Goal: Task Accomplishment & Management: Use online tool/utility

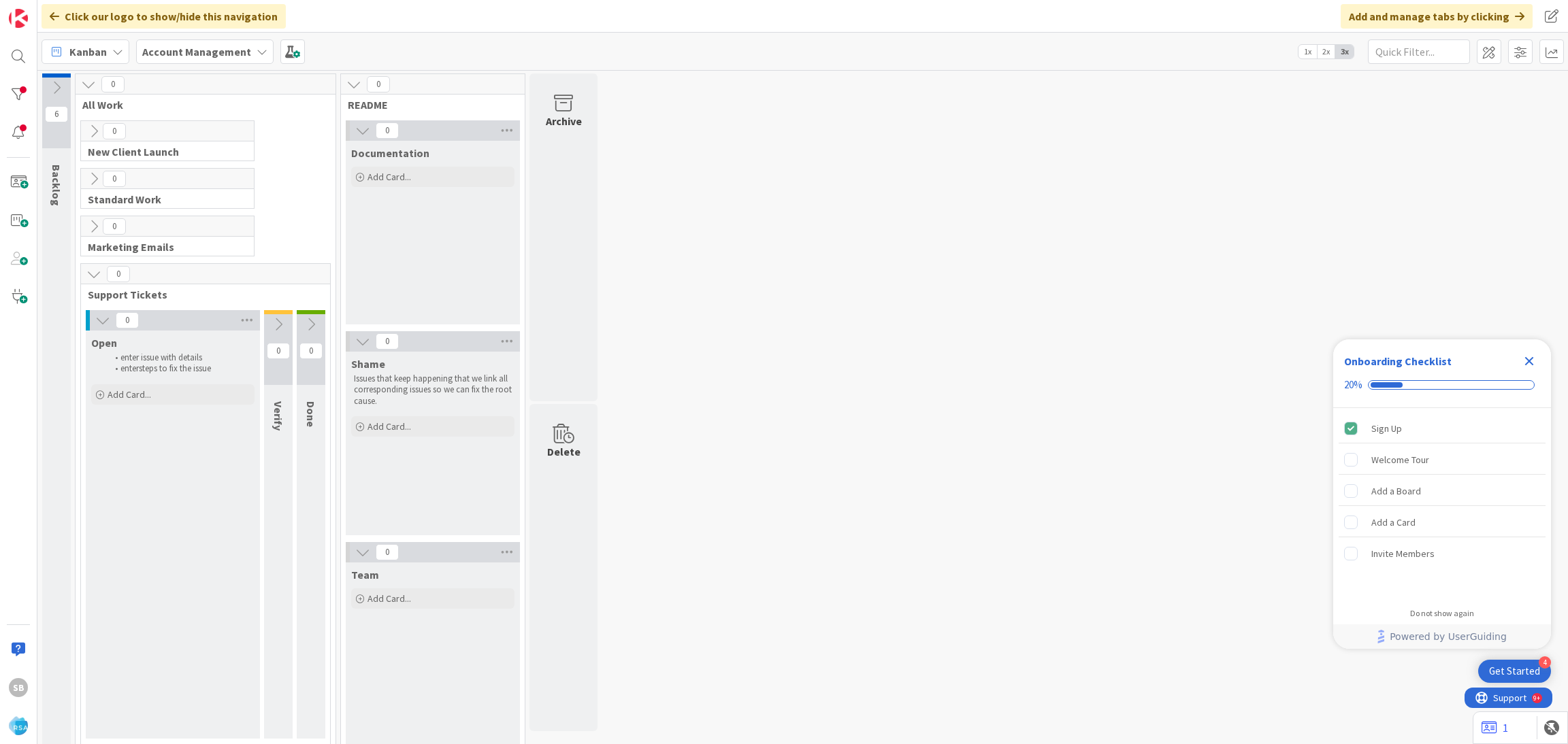
click at [0, 64] on div "SB" at bounding box center [18, 372] width 38 height 744
click at [12, 59] on div at bounding box center [18, 56] width 27 height 27
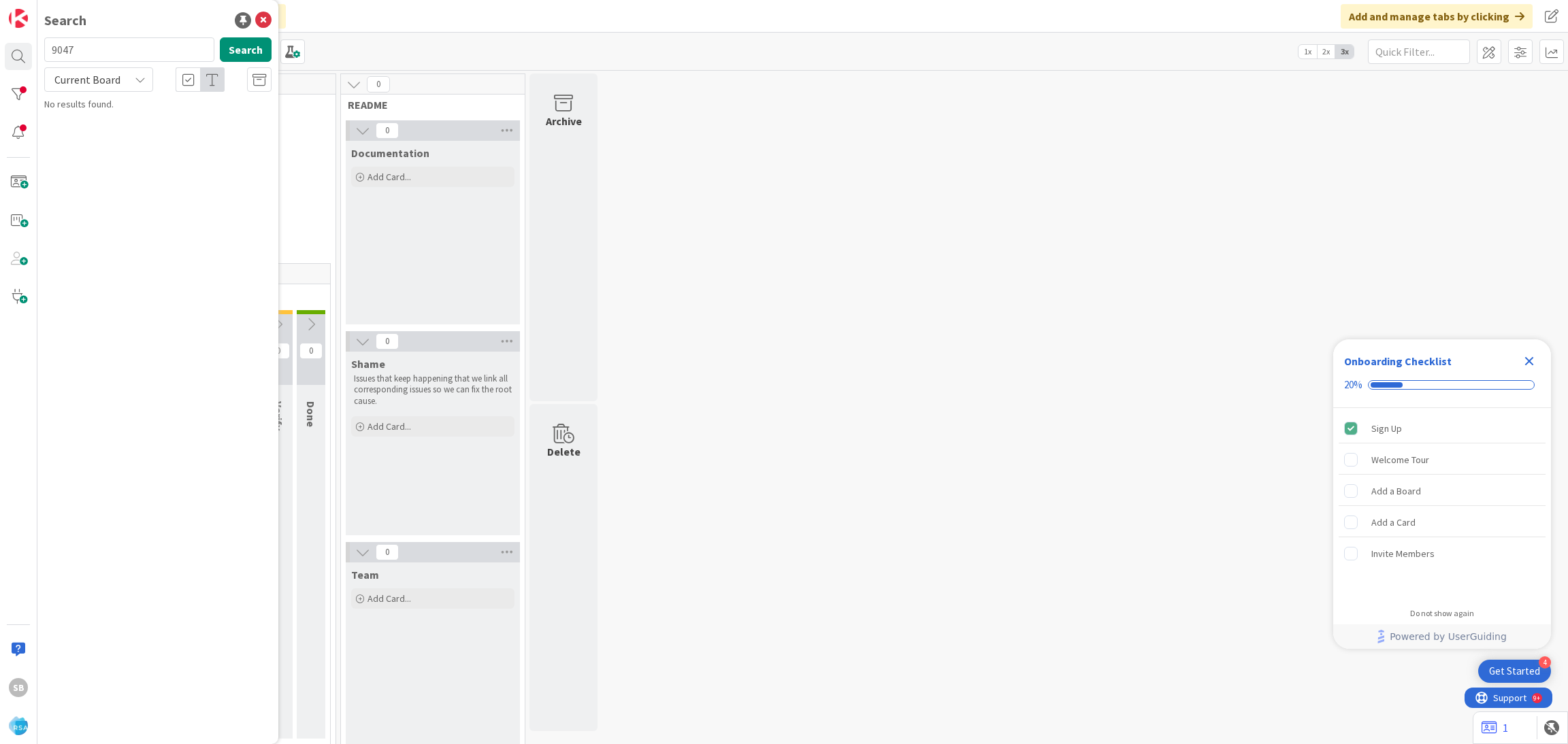
type input "9047"
click at [166, 131] on p "Support Enhancement- 302591- [PERSON_NAME] Market- RSA" at bounding box center [167, 127] width 208 height 29
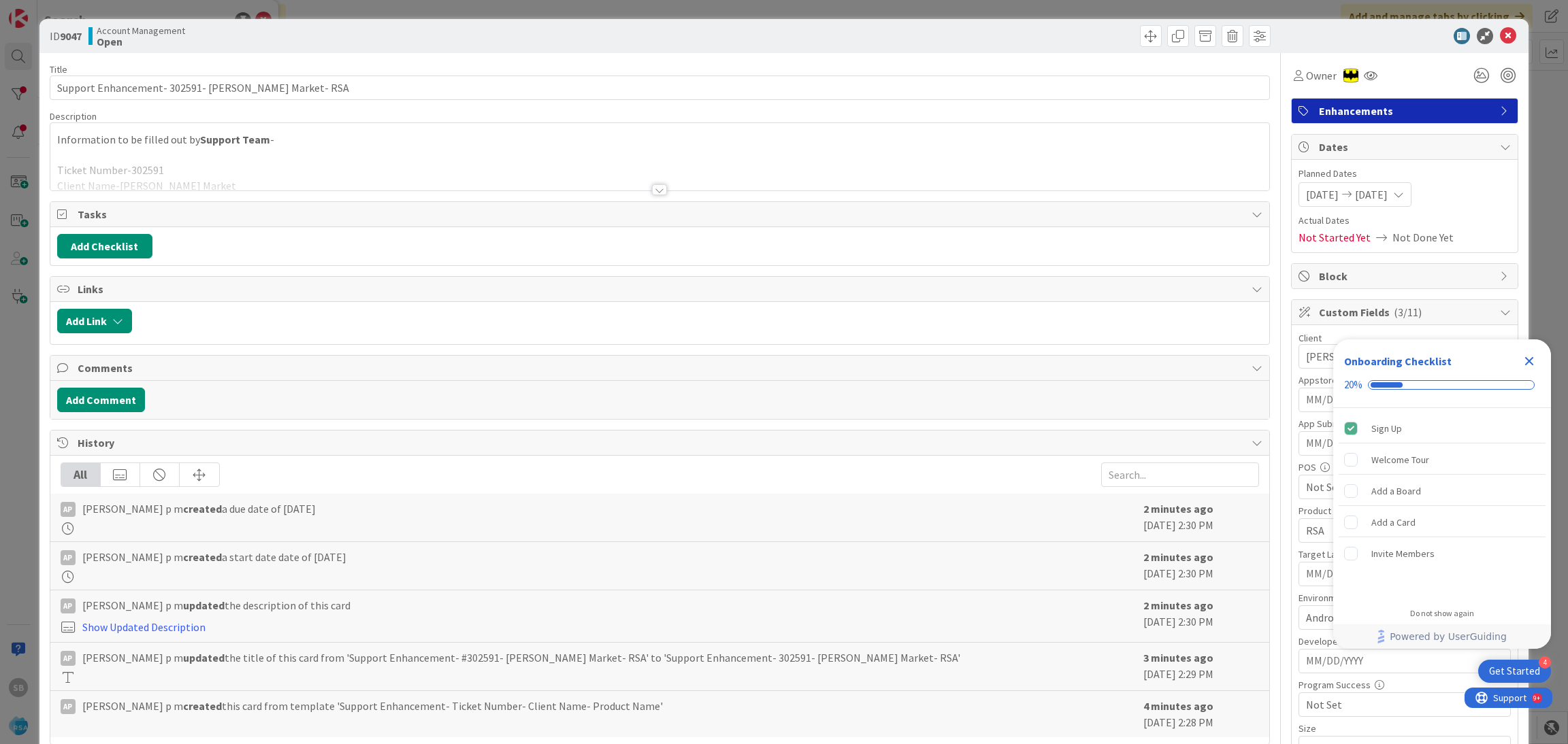
click at [1522, 356] on icon "Close Checklist" at bounding box center [1529, 361] width 16 height 16
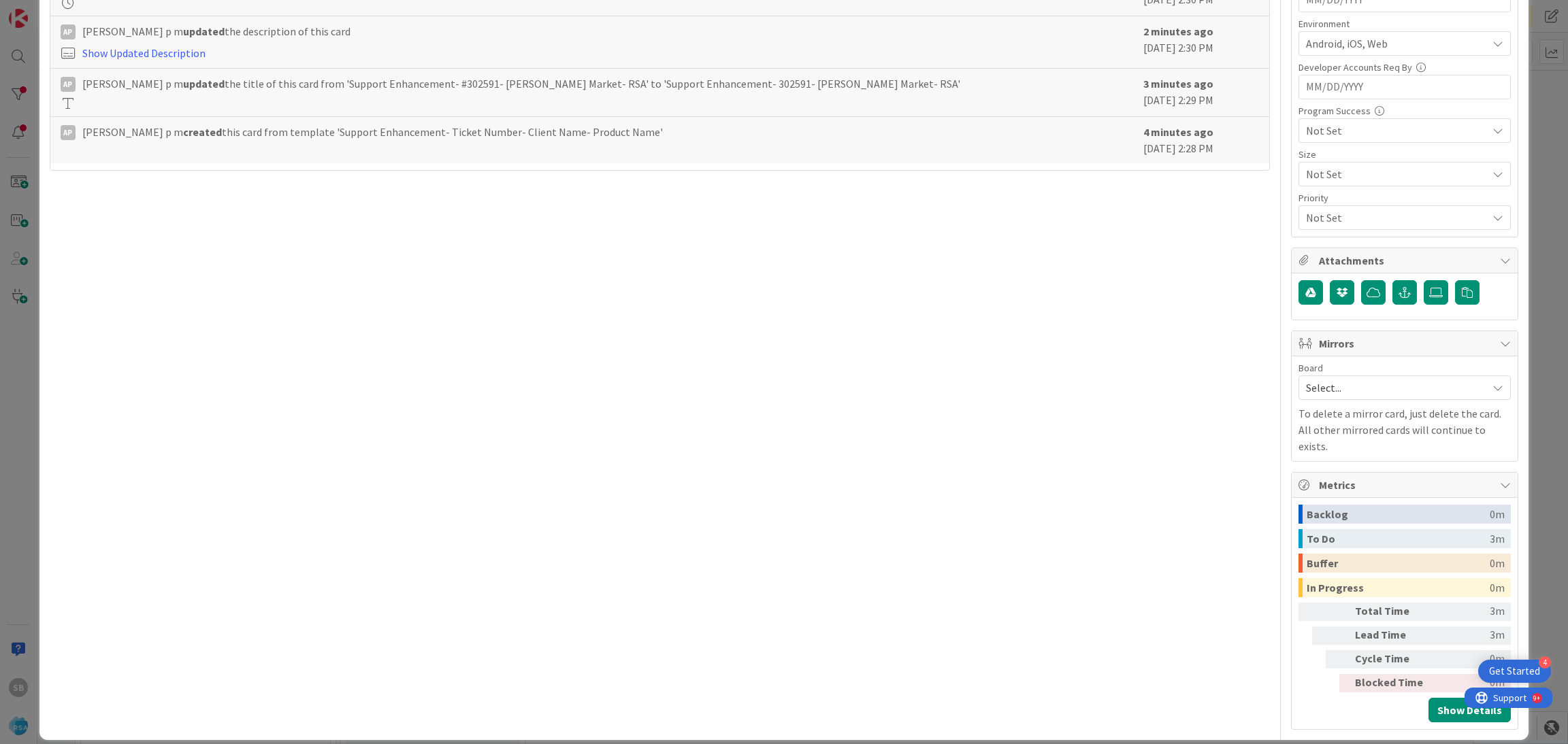
click at [1391, 397] on span "Select..." at bounding box center [1393, 388] width 174 height 19
click at [1348, 471] on span "Software Development" at bounding box center [1413, 476] width 180 height 21
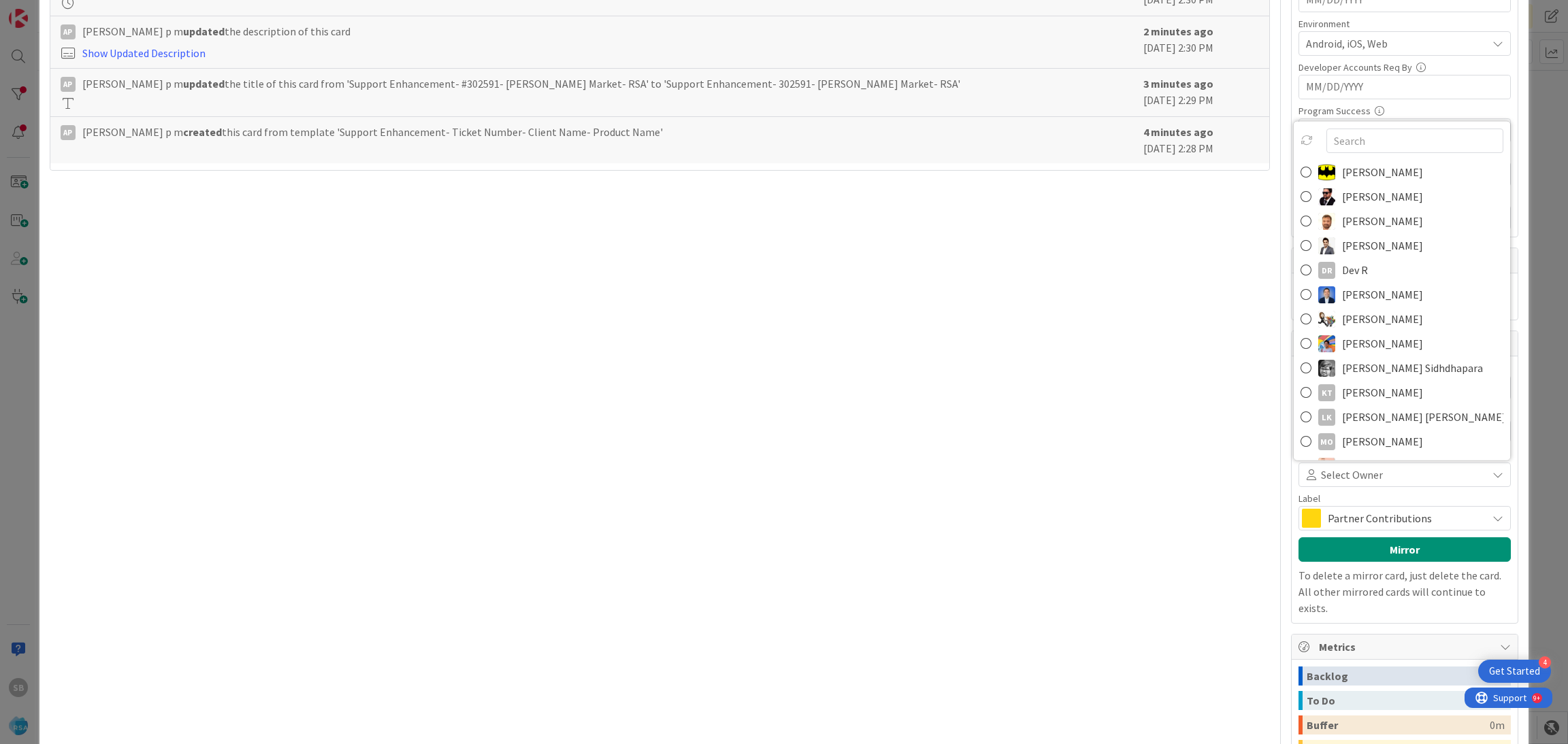
scroll to position [623, 0]
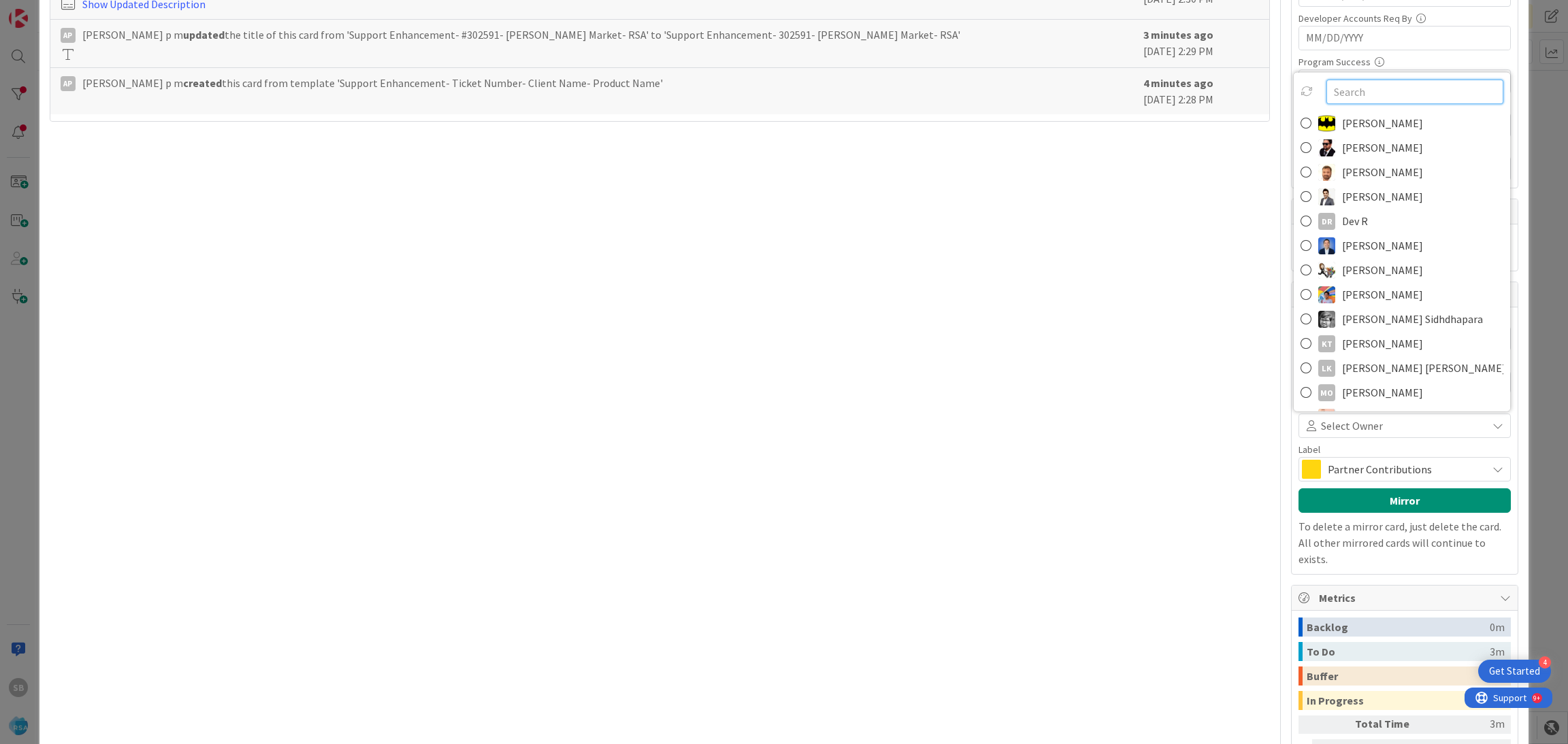
click at [1342, 104] on input "text" at bounding box center [1414, 92] width 177 height 24
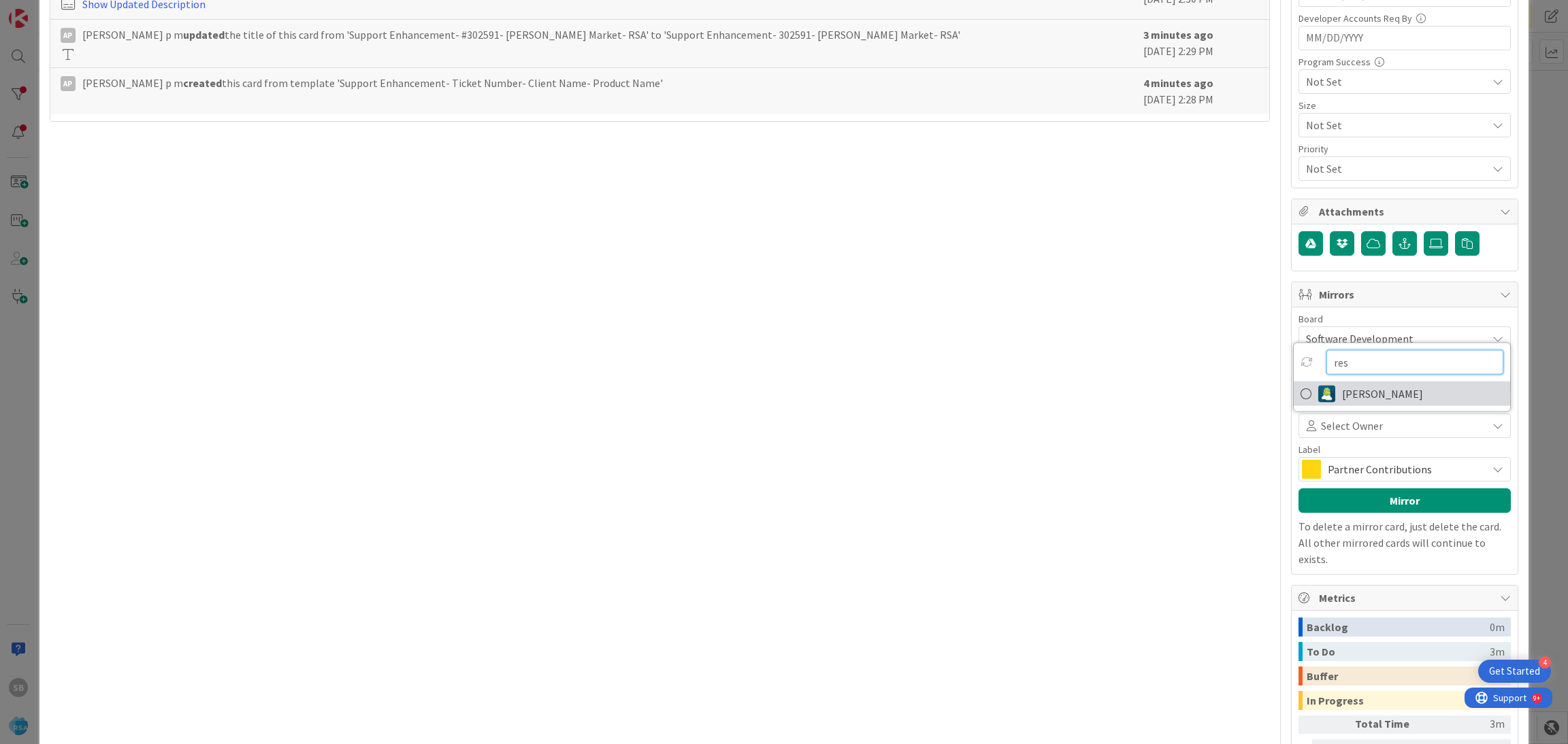
type input "res"
click at [1342, 391] on span "[PERSON_NAME]" at bounding box center [1382, 394] width 81 height 21
click at [1379, 473] on span "Partner Contributions" at bounding box center [1404, 470] width 152 height 19
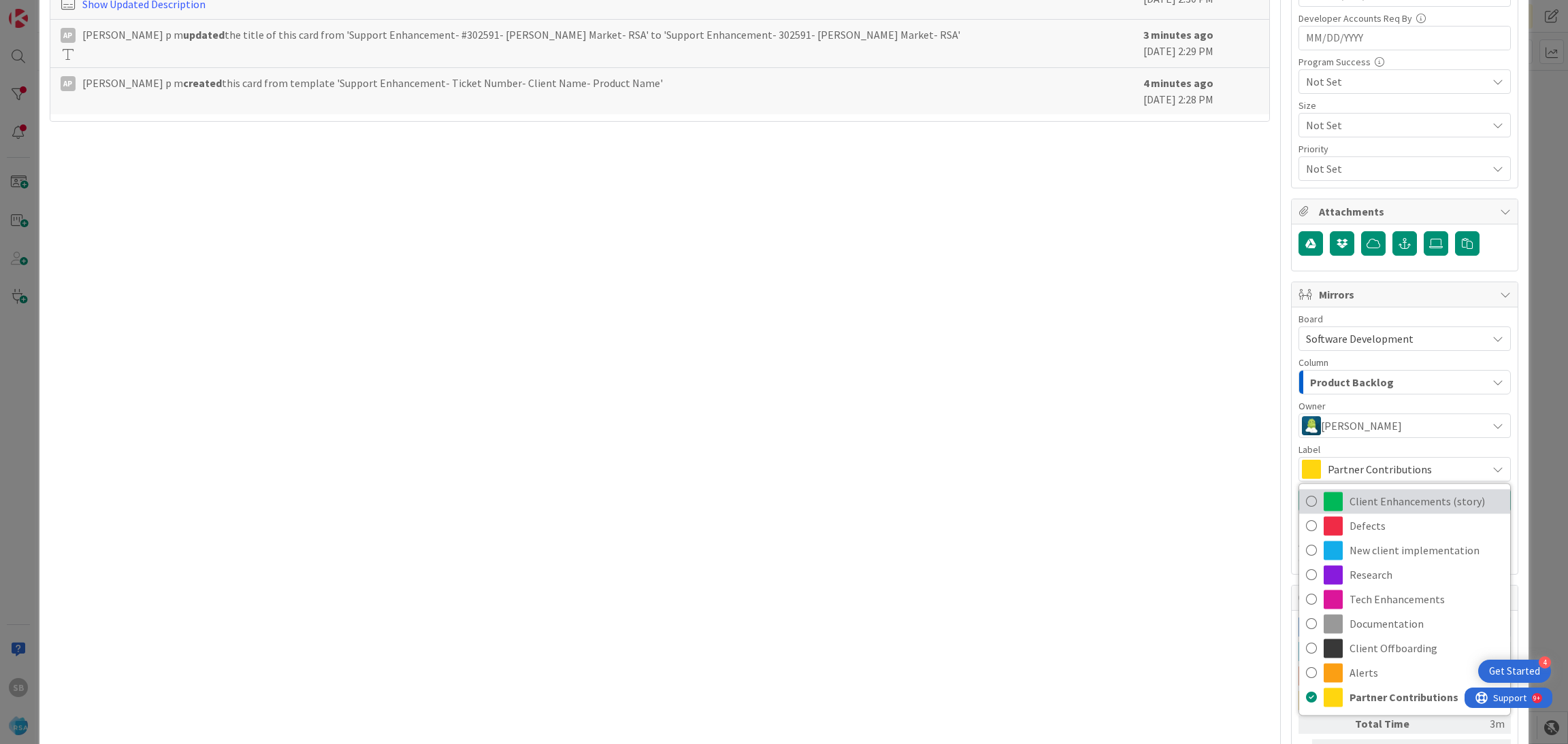
click at [1368, 507] on span "Client Enhancements (story)" at bounding box center [1427, 501] width 154 height 21
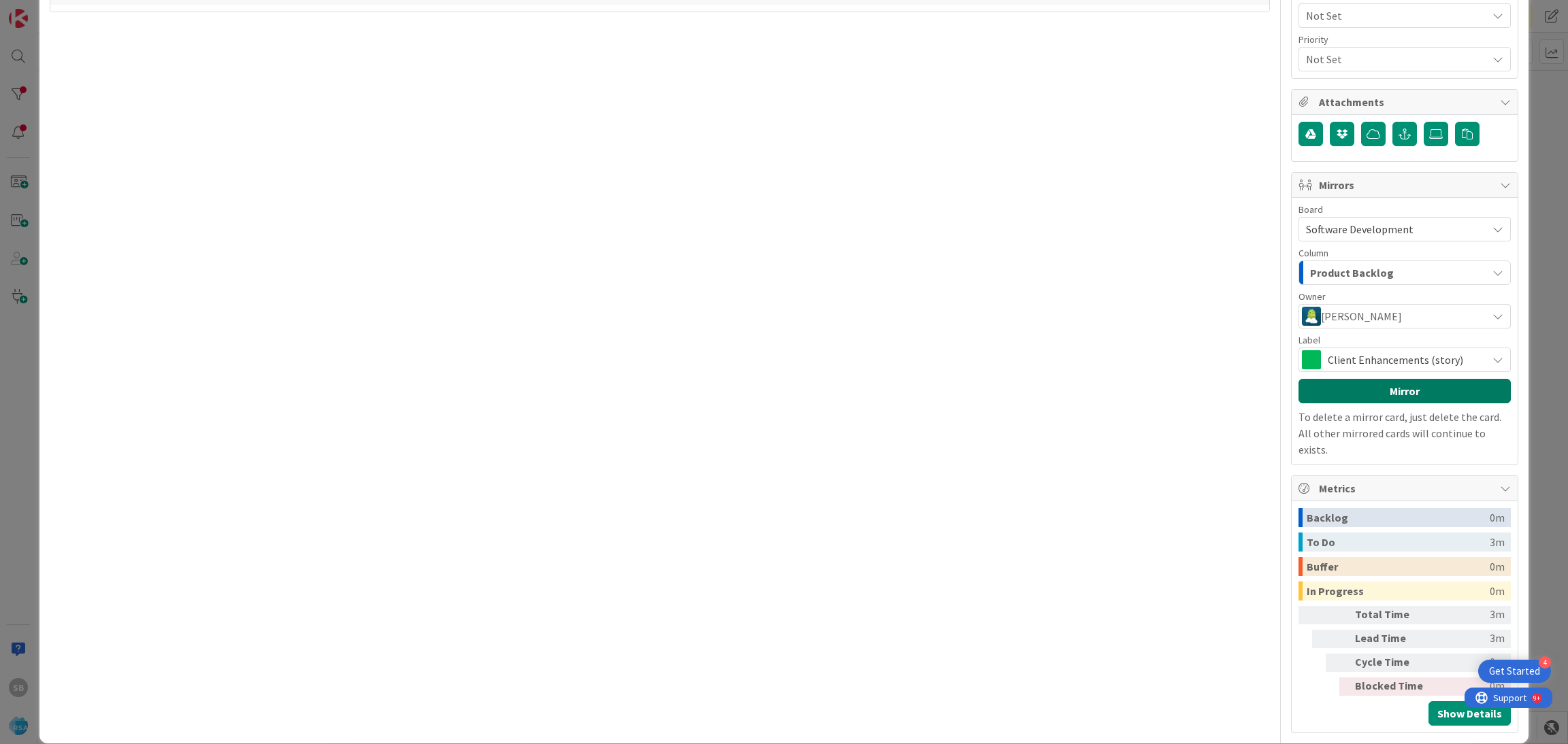
click at [1413, 392] on button "Mirror" at bounding box center [1404, 390] width 212 height 24
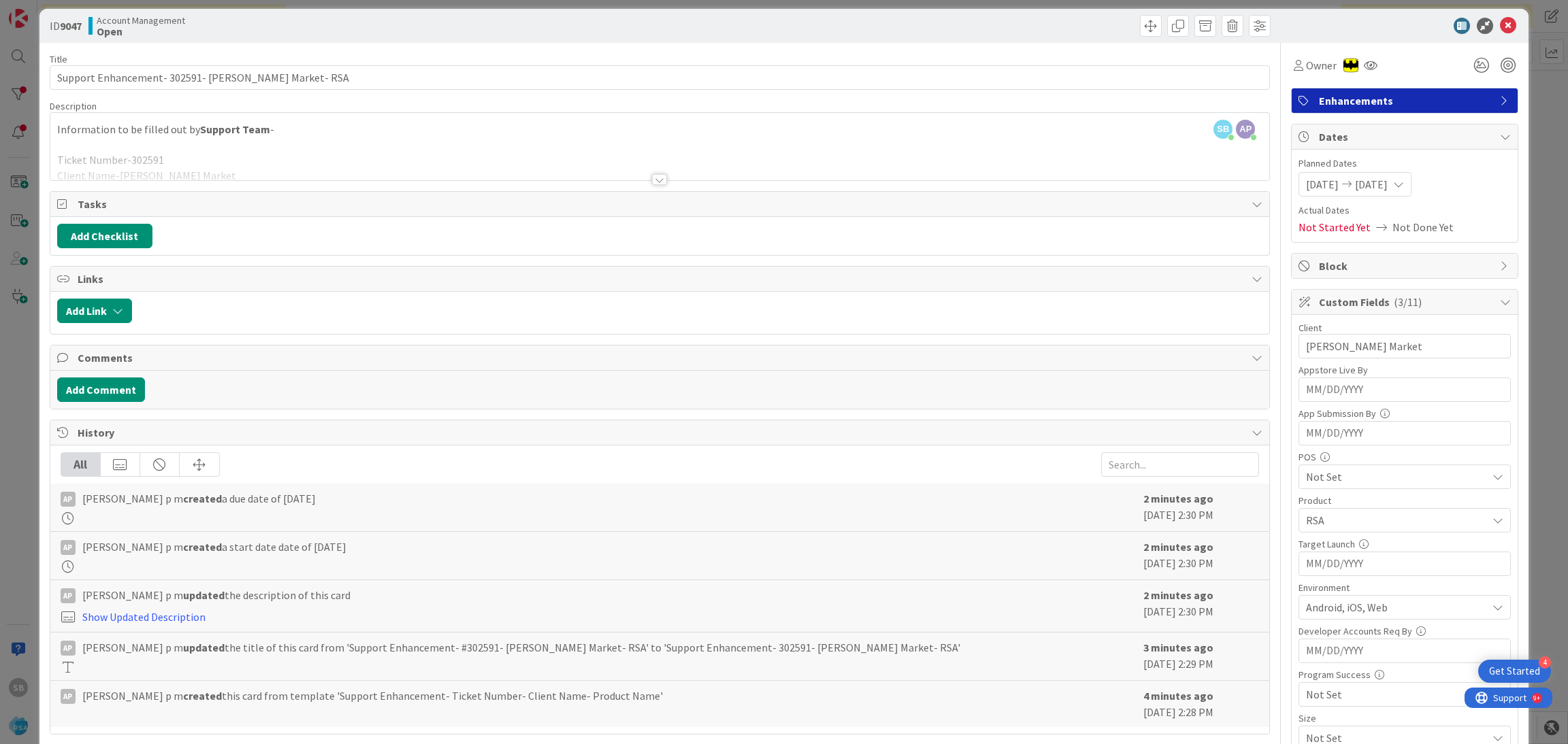
scroll to position [662, 0]
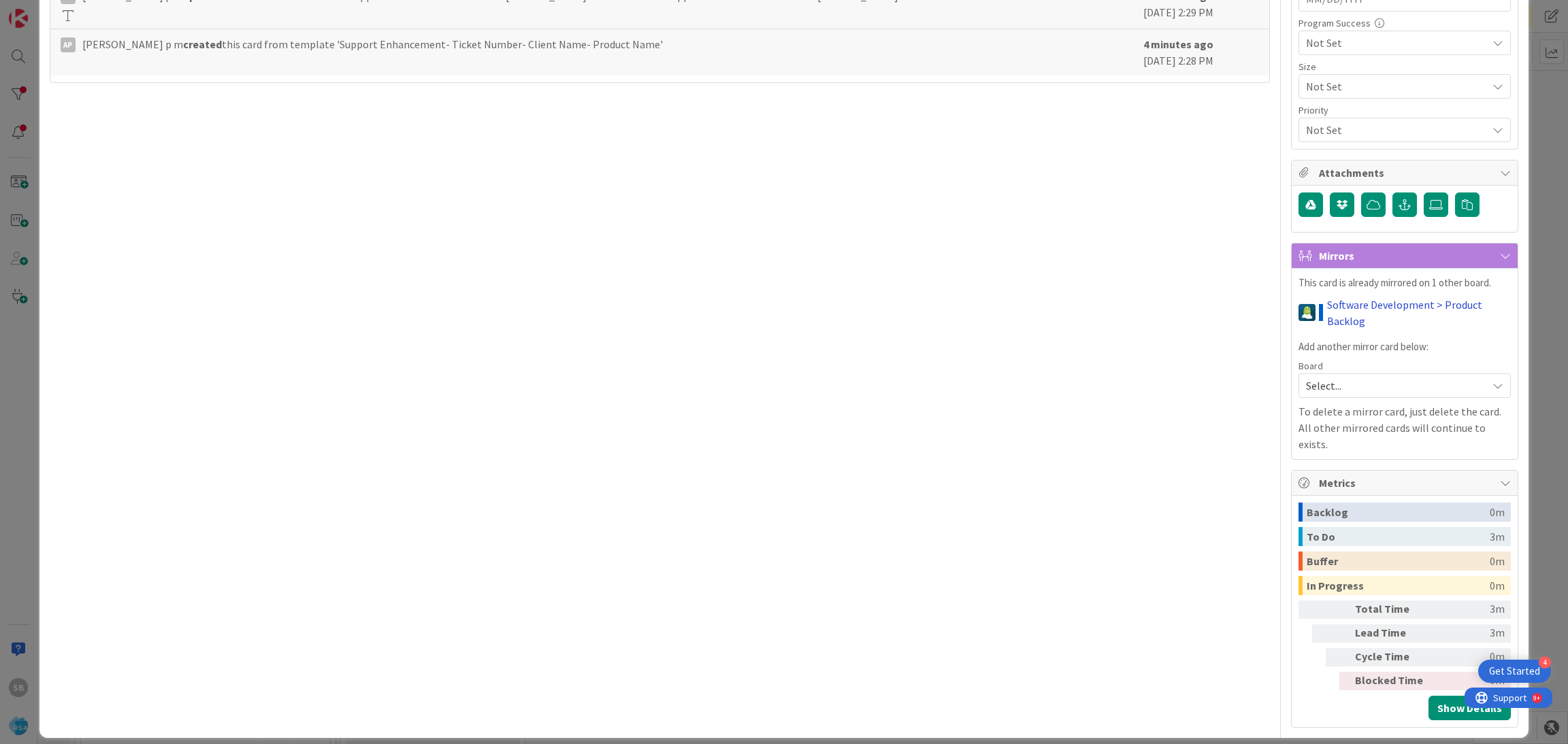
click at [1327, 325] on link "Software Development > Product Backlog" at bounding box center [1419, 313] width 184 height 33
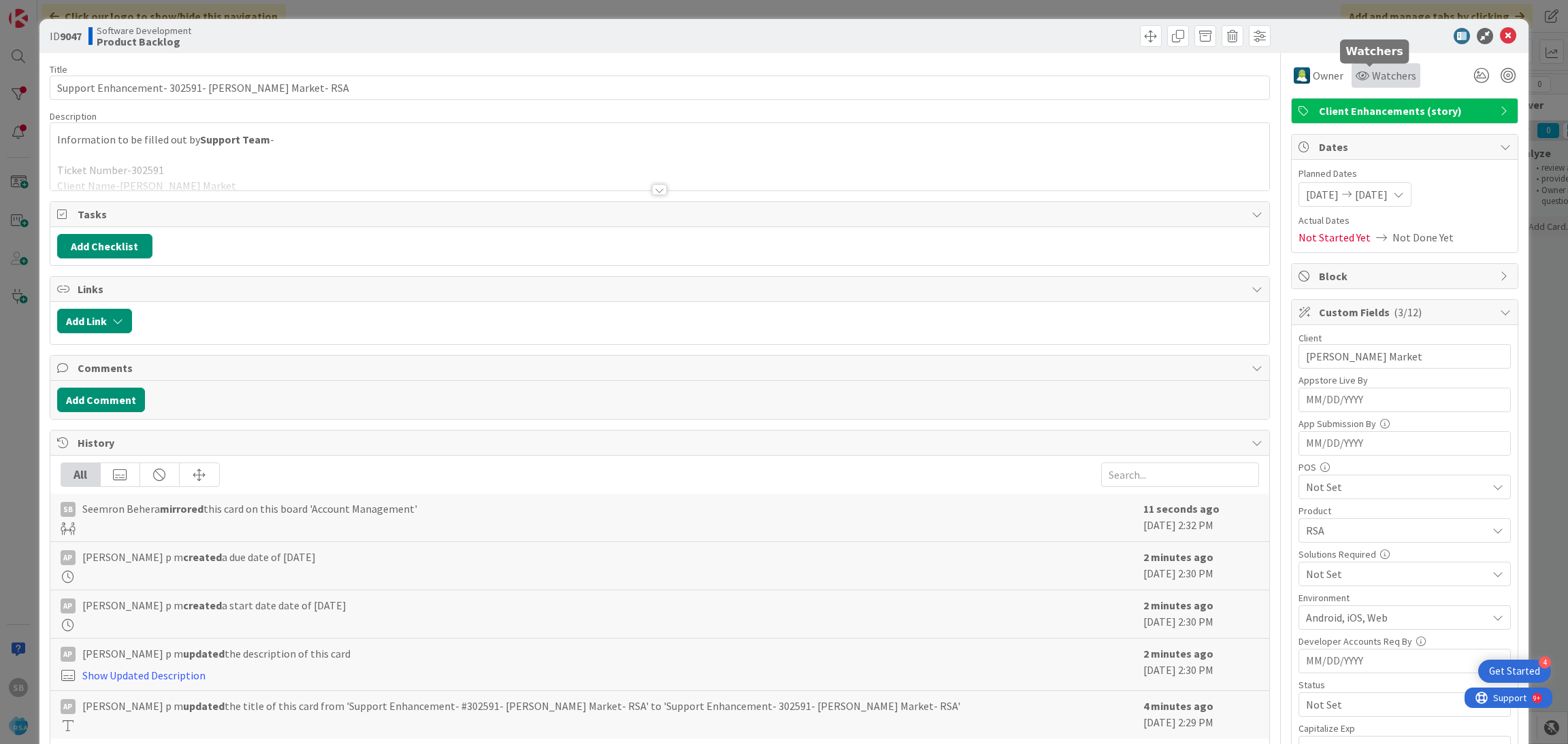
click at [1372, 69] on span "Watchers" at bounding box center [1394, 75] width 44 height 16
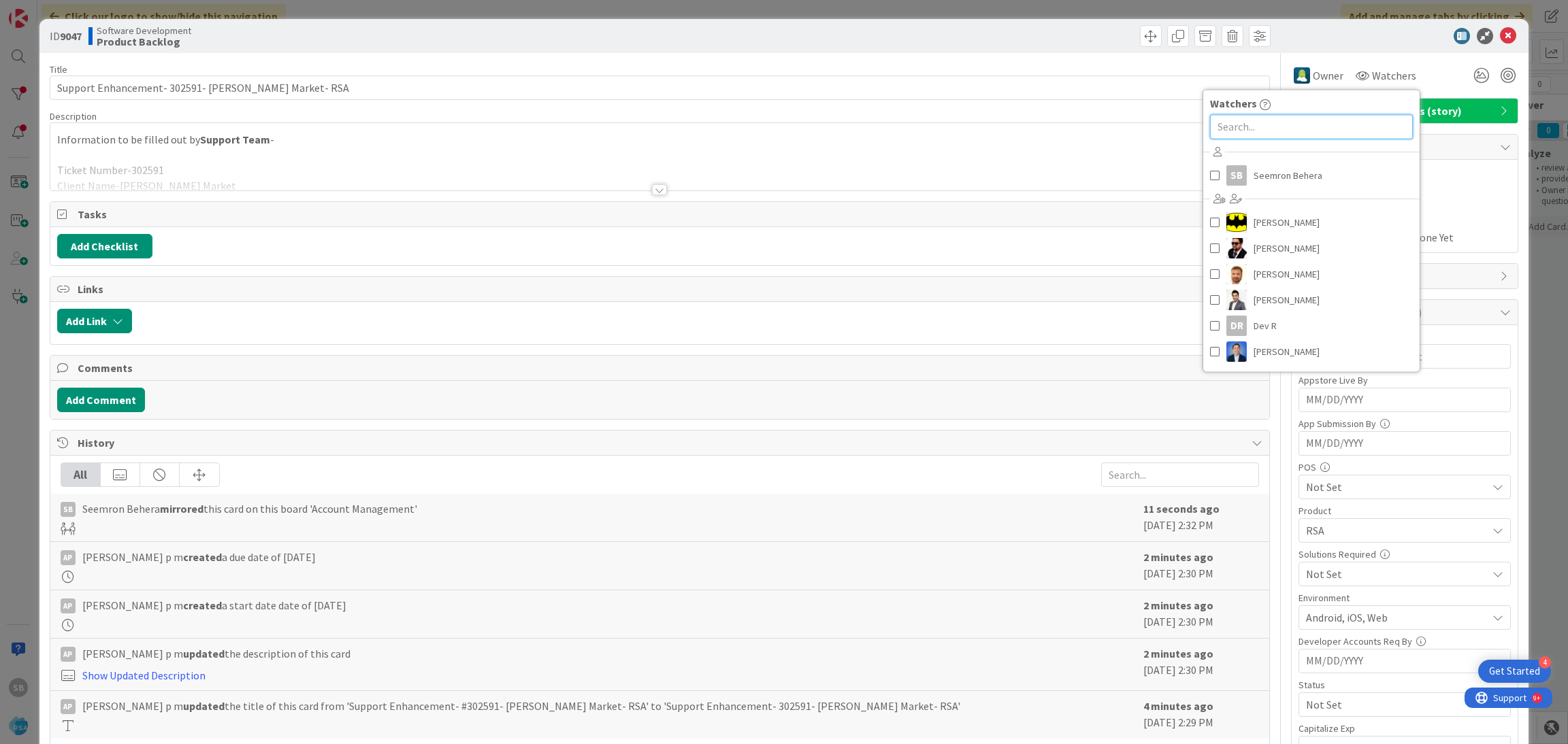
click at [1269, 130] on input "text" at bounding box center [1311, 126] width 203 height 24
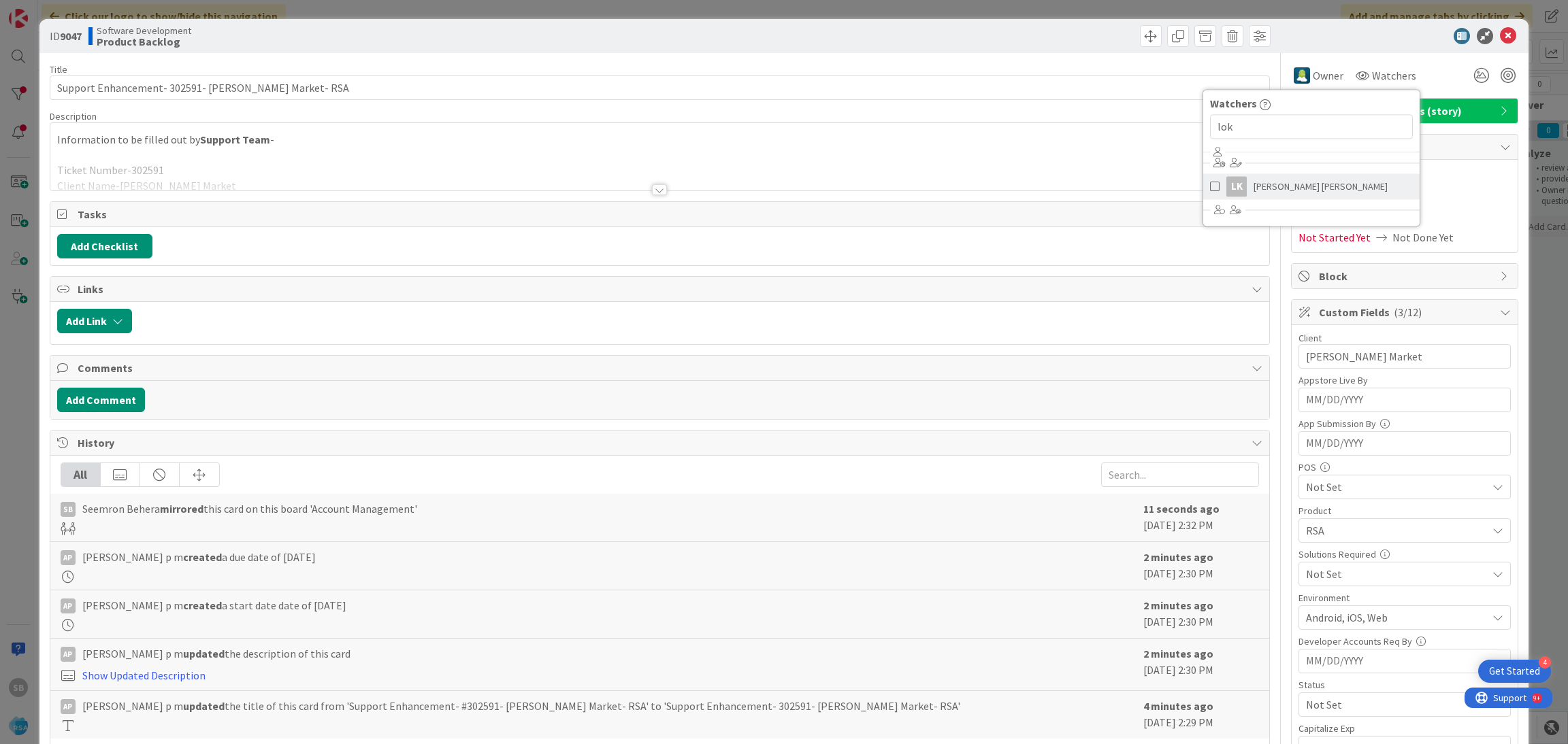
click at [1271, 176] on span "[PERSON_NAME] [PERSON_NAME]" at bounding box center [1320, 186] width 134 height 21
click at [1248, 129] on input "lok" at bounding box center [1279, 126] width 203 height 24
click at [1253, 183] on span "[PERSON_NAME] [PERSON_NAME]" at bounding box center [1288, 186] width 134 height 21
click at [1216, 126] on input "sud" at bounding box center [1296, 126] width 203 height 24
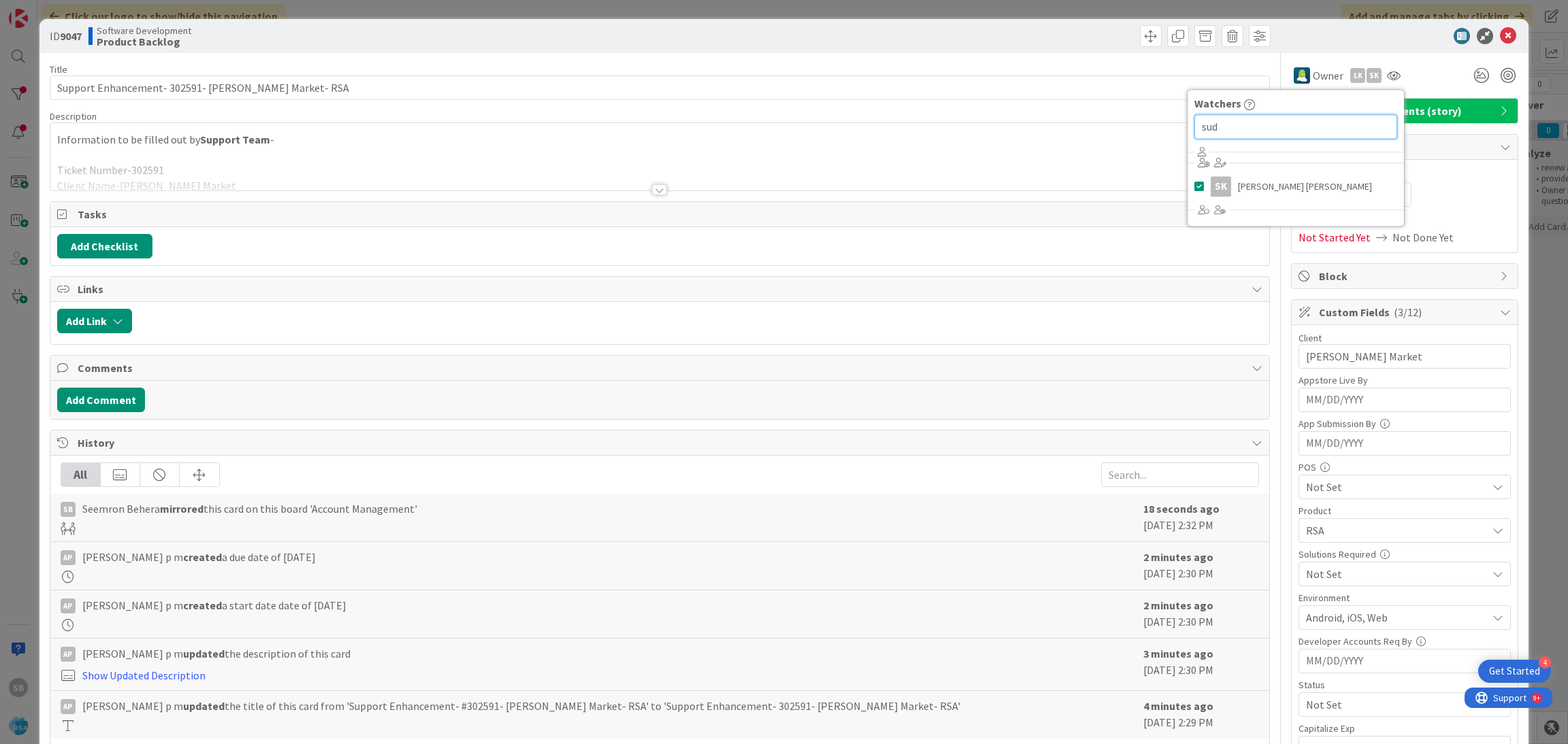
click at [1216, 126] on input "sud" at bounding box center [1296, 126] width 203 height 24
click at [1245, 188] on span "[PERSON_NAME]" at bounding box center [1271, 186] width 66 height 21
click at [1255, 114] on div "shit" at bounding box center [1312, 126] width 216 height 30
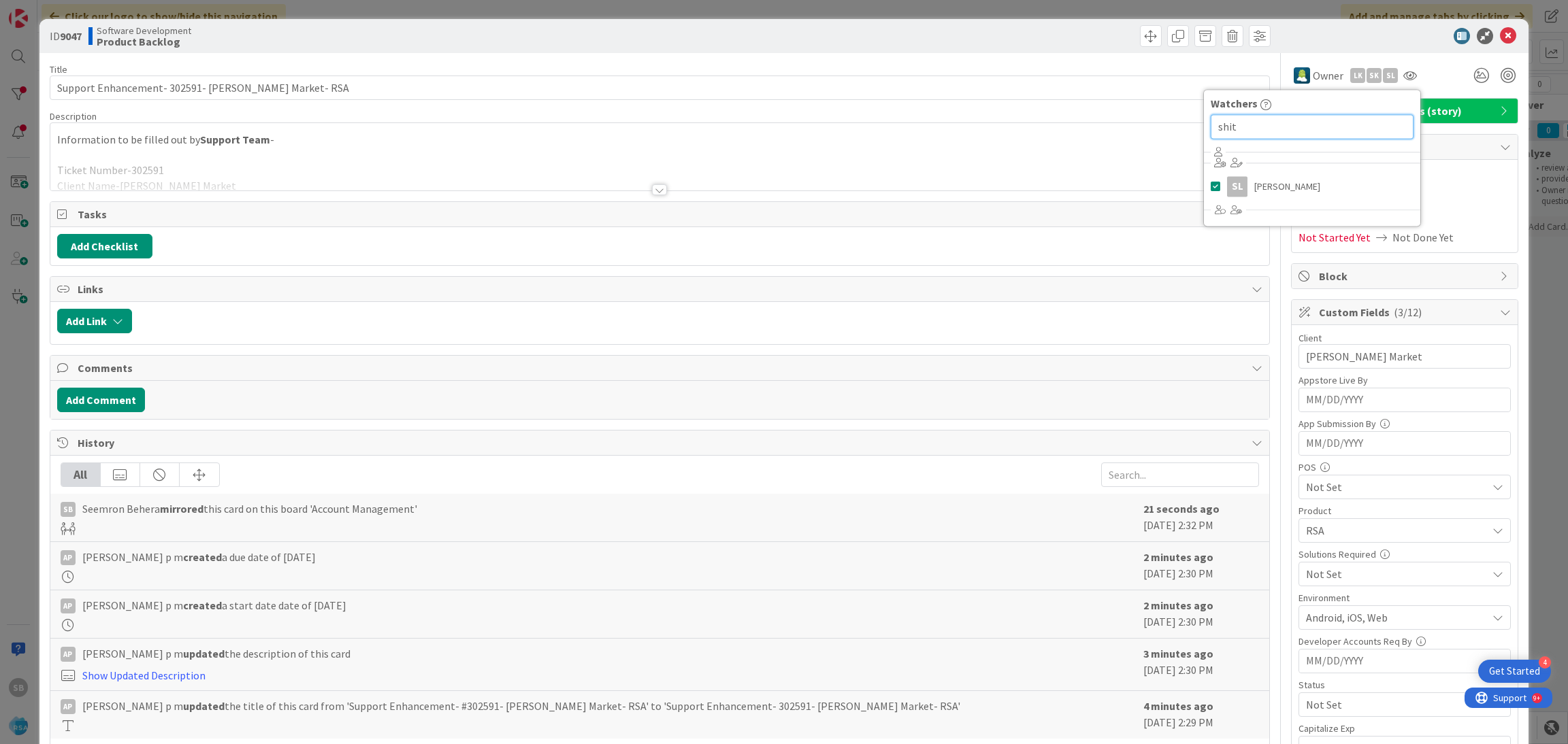
click at [1246, 131] on input "shit" at bounding box center [1312, 126] width 203 height 24
type input "s"
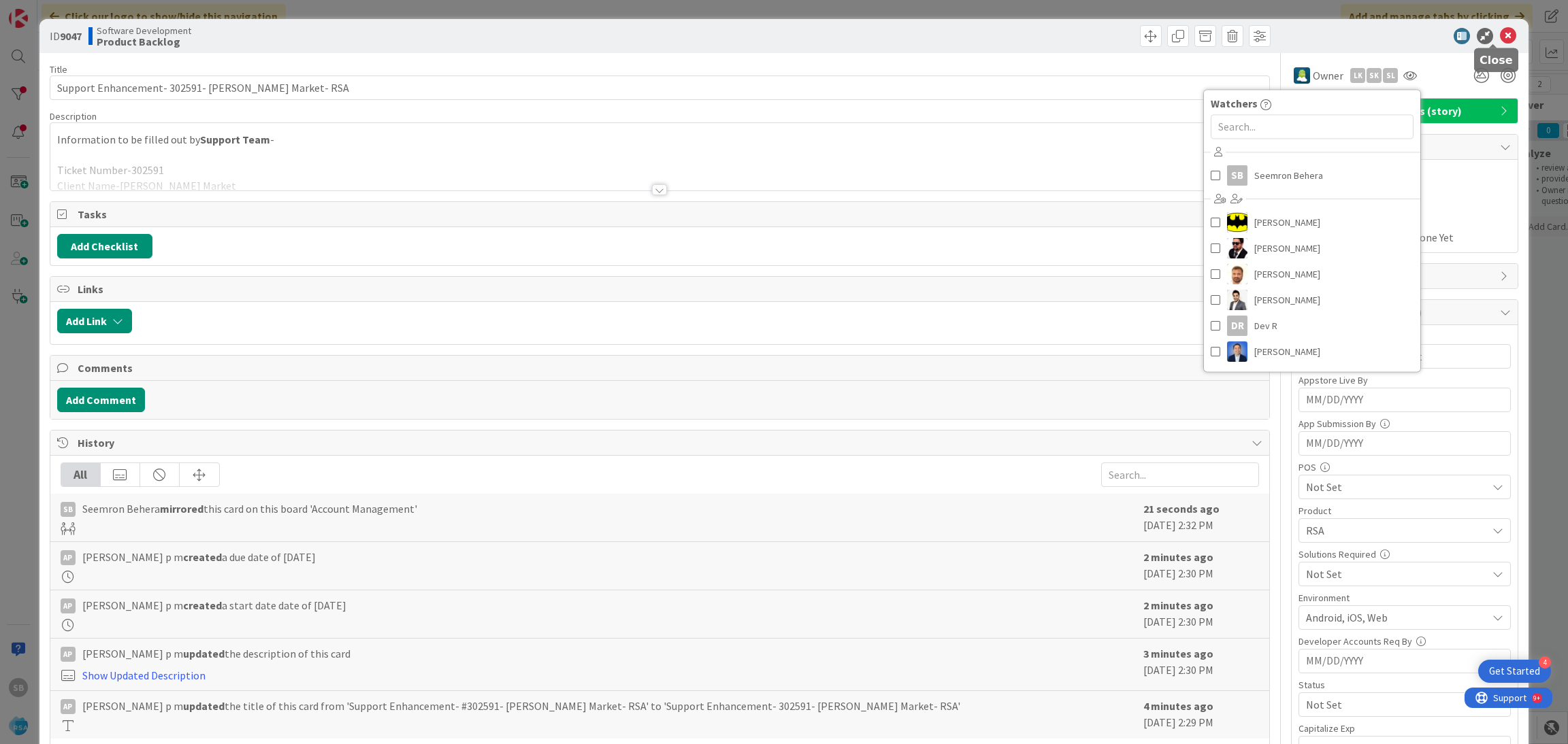
click at [1500, 41] on icon at bounding box center [1508, 36] width 16 height 16
